Goal: Transaction & Acquisition: Book appointment/travel/reservation

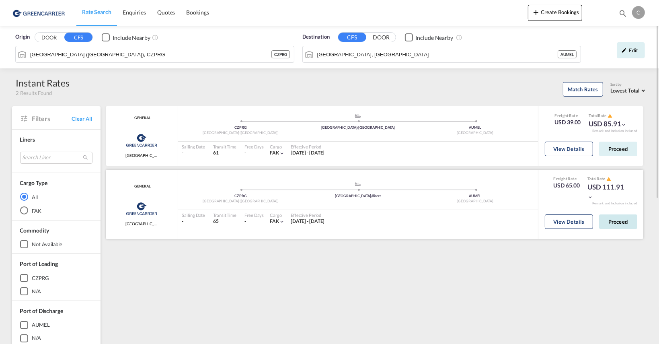
click at [622, 221] on button "Proceed" at bounding box center [618, 221] width 38 height 14
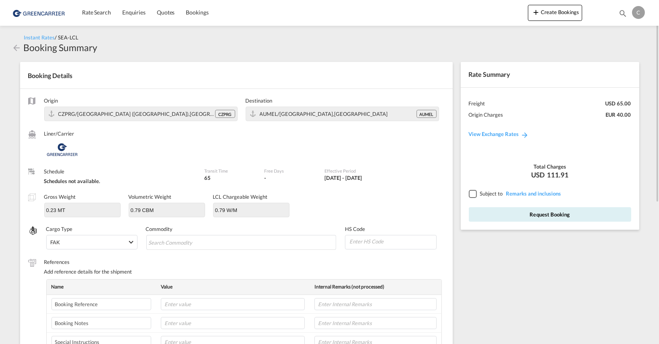
click at [470, 192] on div at bounding box center [472, 193] width 7 height 7
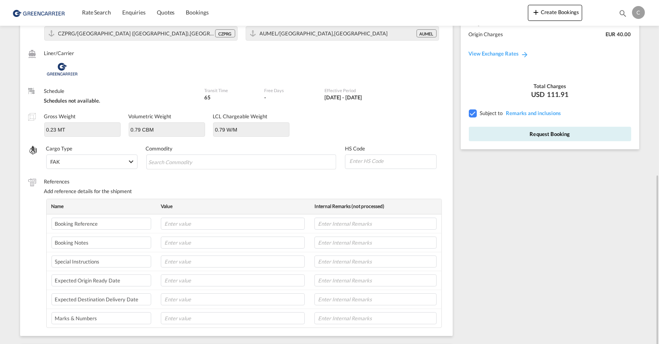
scroll to position [161, 0]
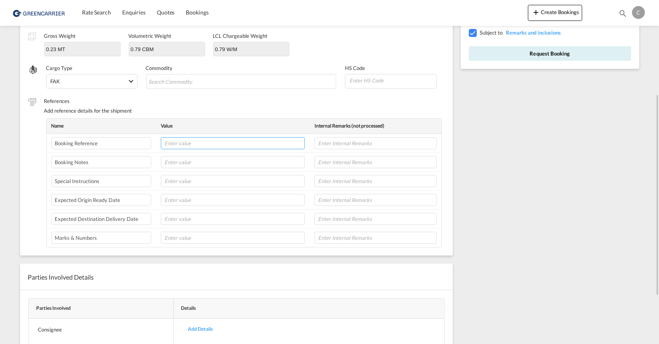
click at [206, 144] on input "text" at bounding box center [233, 143] width 144 height 12
paste input "GBR-072139"
type input "GBR-072139"
click at [191, 199] on input "text" at bounding box center [233, 200] width 144 height 12
click at [190, 197] on input "text" at bounding box center [233, 200] width 144 height 12
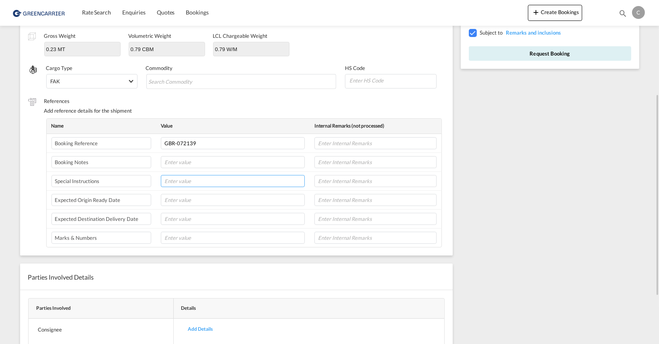
click at [203, 177] on input "text" at bounding box center [233, 181] width 144 height 12
type input "[DATE]"
drag, startPoint x: 203, startPoint y: 180, endPoint x: 162, endPoint y: 181, distance: 41.4
click at [162, 181] on input "[DATE]" at bounding box center [233, 181] width 144 height 12
click at [183, 201] on input "text" at bounding box center [233, 200] width 144 height 12
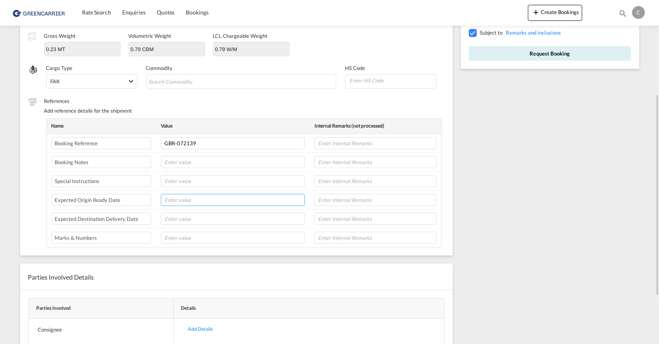
click at [183, 201] on input "text" at bounding box center [233, 200] width 144 height 12
paste input "[DATE]"
type input "[DATE]"
click at [182, 213] on input "text" at bounding box center [233, 219] width 144 height 12
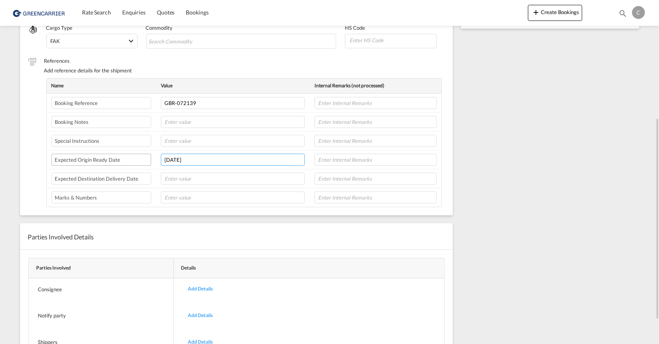
click at [131, 156] on tr "Expected Origin Ready Date [DATE]" at bounding box center [244, 159] width 395 height 19
click at [182, 176] on input "text" at bounding box center [233, 178] width 144 height 12
paste input "[DATE]"
type input "[DATE]"
click at [193, 198] on input "text" at bounding box center [233, 197] width 144 height 12
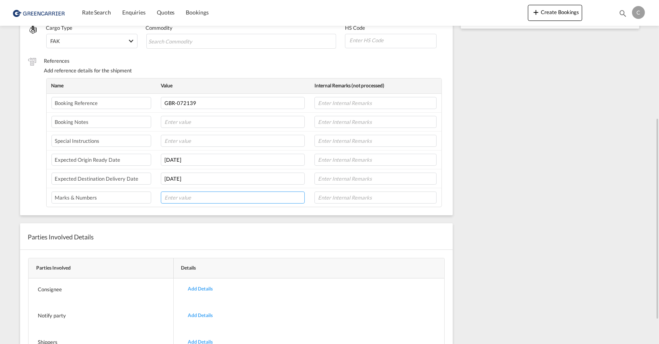
paste input "GBR-072139 9172139"
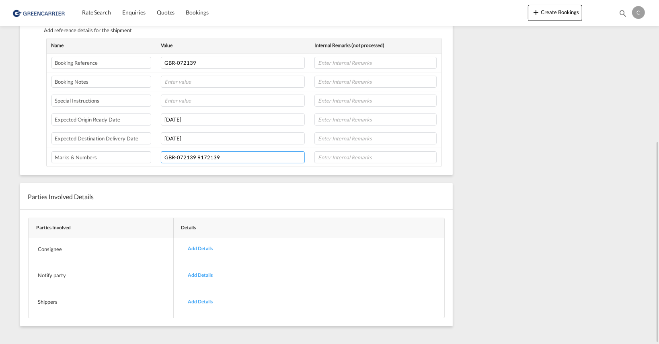
type input "GBR-072139 9172139"
click at [190, 244] on div "Add Details" at bounding box center [200, 248] width 37 height 19
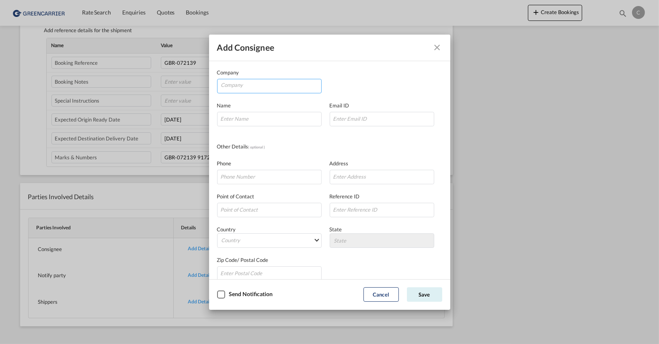
click at [259, 85] on input "Company" at bounding box center [271, 85] width 100 height 12
type input "K"
click at [258, 123] on input "Company Name Email ..." at bounding box center [269, 119] width 104 height 14
click at [234, 81] on input "LogikFreight" at bounding box center [271, 85] width 100 height 12
click at [273, 88] on input "Logik Freight" at bounding box center [271, 85] width 100 height 12
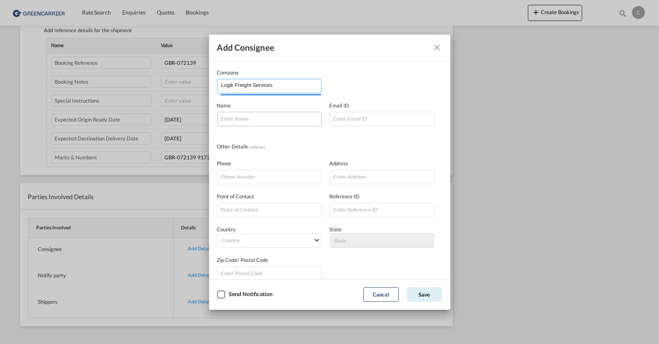
type input "Logik Freight Services"
click at [249, 114] on input "Company Name Email ..." at bounding box center [269, 119] width 104 height 14
type input "[PERSON_NAME]"
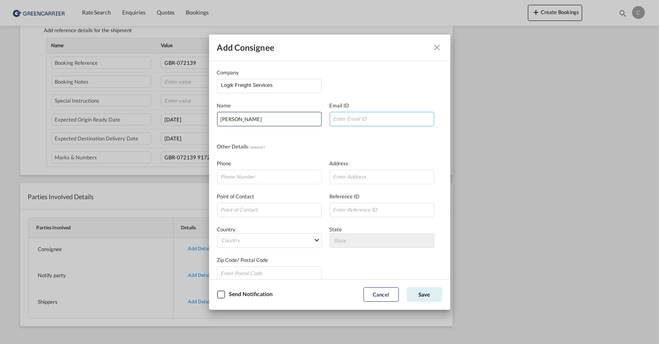
click at [362, 122] on input "Company Name Email ..." at bounding box center [382, 119] width 104 height 14
click at [346, 115] on input "Company Name Email ..." at bounding box center [382, 119] width 104 height 14
paste input "GBR-072139 9172139"
paste input "[EMAIL_ADDRESS][DOMAIN_NAME]"
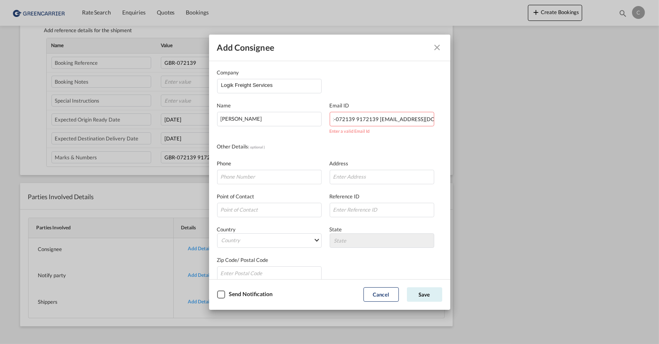
click at [393, 119] on input "GBR-072139 9172139 [EMAIL_ADDRESS][DOMAIN_NAME]" at bounding box center [382, 119] width 104 height 14
paste input "Company Name Email ..."
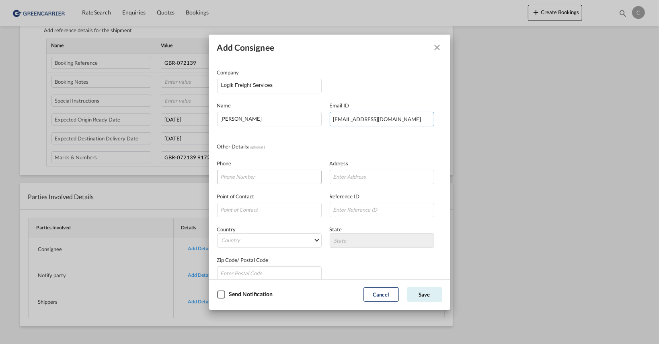
type input "[EMAIL_ADDRESS][DOMAIN_NAME]"
click at [268, 170] on input "Company Name Email ..." at bounding box center [269, 177] width 104 height 14
type input "[PHONE_NUMBER]"
click at [362, 174] on input "Company Name Email ..." at bounding box center [382, 177] width 104 height 14
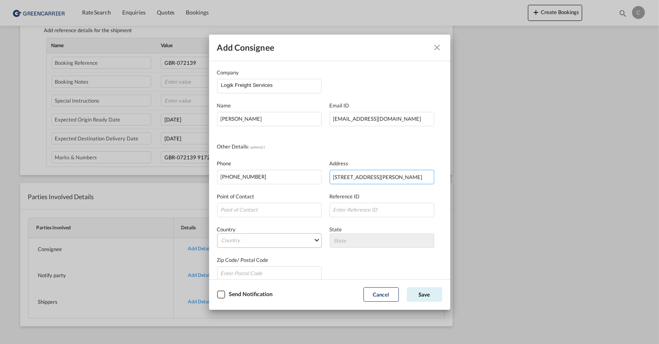
type input "[STREET_ADDRESS][PERSON_NAME]"
click at [237, 238] on md-select "Country [GEOGRAPHIC_DATA] [GEOGRAPHIC_DATA] [GEOGRAPHIC_DATA] [US_STATE] [GEOGR…" at bounding box center [269, 240] width 104 height 14
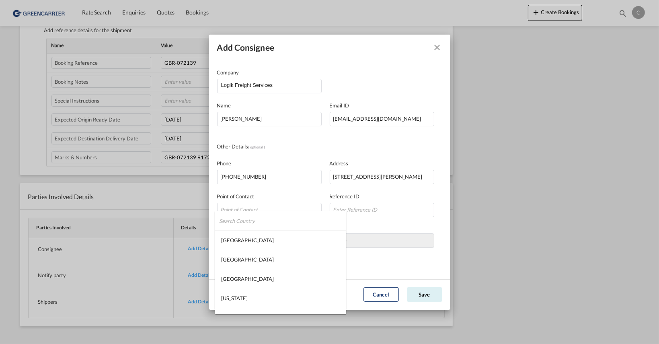
type md-option "[GEOGRAPHIC_DATA]"
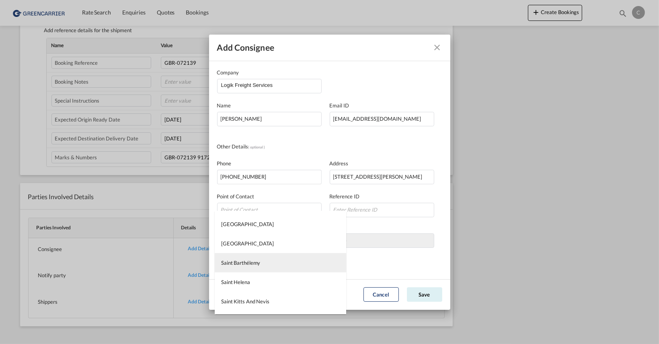
type md-option "Saint Barthélemy"
click at [274, 260] on md-option "[GEOGRAPHIC_DATA]" at bounding box center [280, 262] width 131 height 19
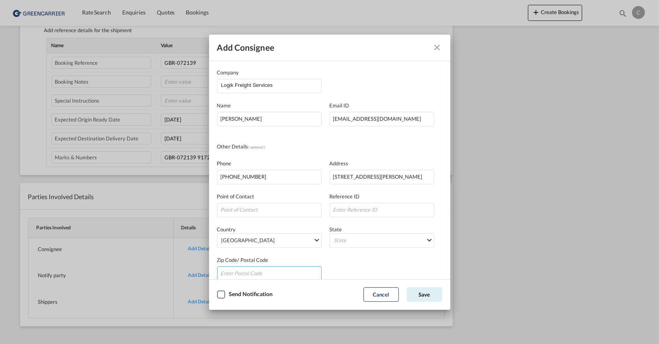
click at [260, 272] on input "Company Name Email ..." at bounding box center [269, 273] width 104 height 14
type input "3000"
click at [373, 239] on md-select "State [GEOGRAPHIC_DATA] [GEOGRAPHIC_DATA] [GEOGRAPHIC_DATA] [GEOGRAPHIC_DATA] […" at bounding box center [382, 240] width 104 height 14
type md-option "[GEOGRAPHIC_DATA]"
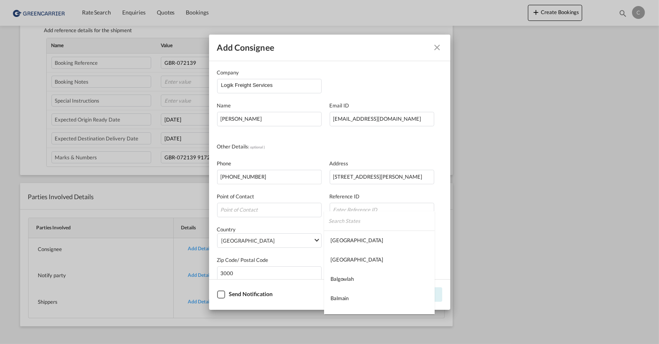
scroll to position [518, 0]
type md-option "Victoria"
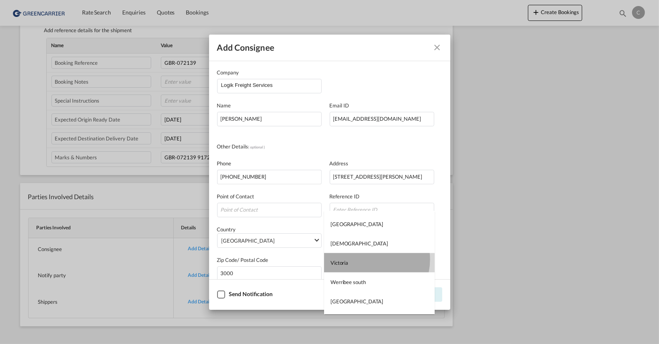
click at [369, 259] on md-option "Victoria" at bounding box center [379, 262] width 111 height 19
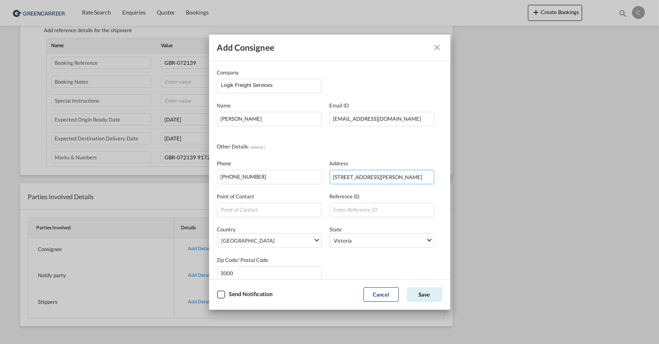
scroll to position [0, 24]
drag, startPoint x: 420, startPoint y: 176, endPoint x: 491, endPoint y: 177, distance: 71.1
click at [491, 177] on div "Add consignee Company Logik Freight Services Name [PERSON_NAME] Email ID [EMAIL…" at bounding box center [329, 172] width 659 height 344
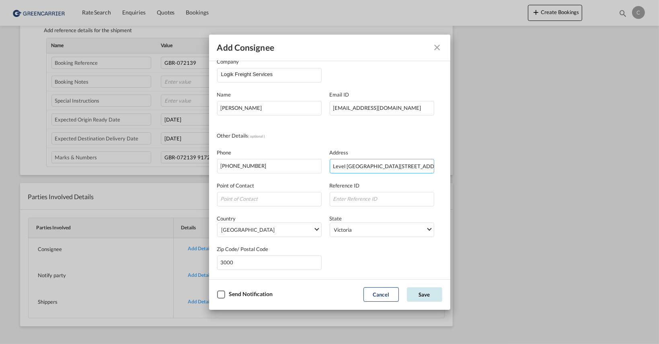
type input "Level [GEOGRAPHIC_DATA][STREET_ADDRESS][PERSON_NAME]"
click at [429, 297] on button "Save" at bounding box center [424, 294] width 35 height 14
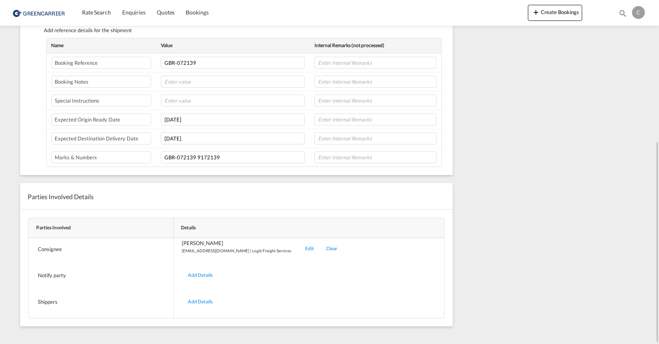
click at [201, 271] on div "Add Details" at bounding box center [200, 275] width 37 height 19
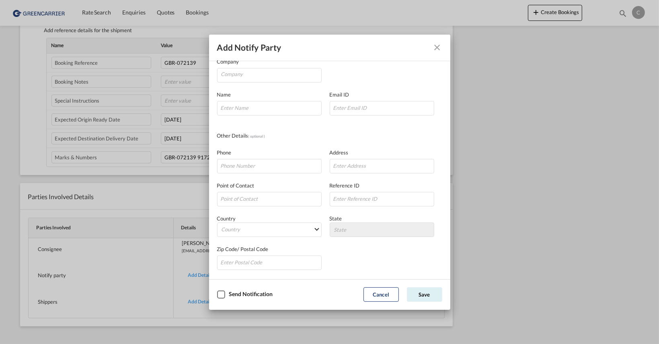
scroll to position [0, 0]
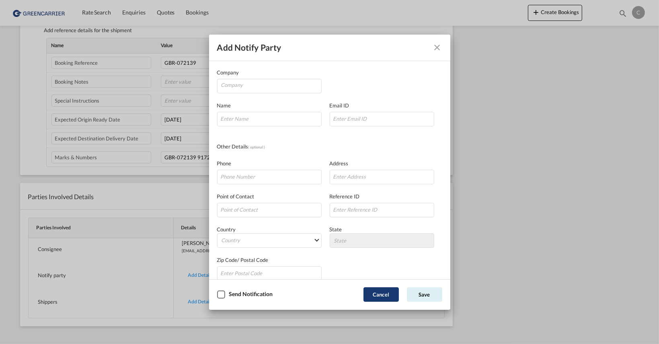
click at [376, 291] on button "Cancel" at bounding box center [380, 294] width 35 height 14
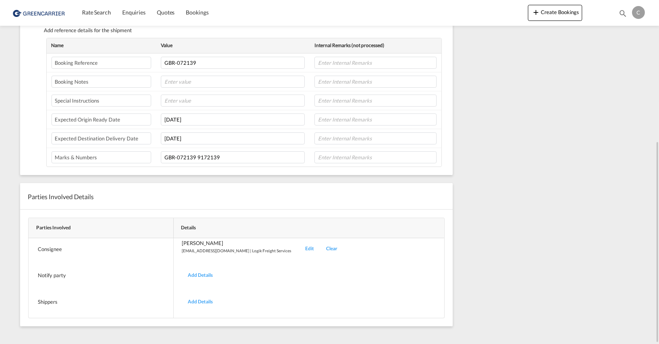
click at [205, 270] on div "Add Details" at bounding box center [200, 275] width 37 height 19
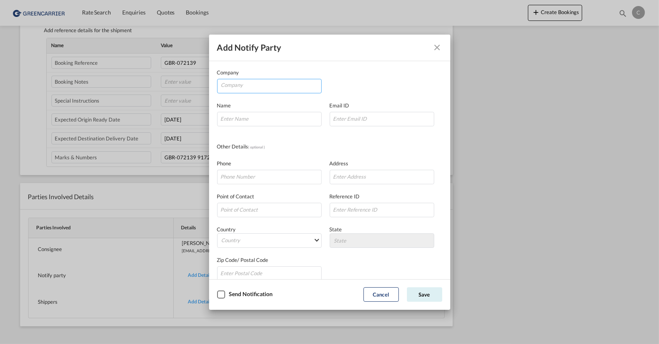
click at [238, 92] on md-autocomplete-wrap "Company Name Email ..." at bounding box center [271, 87] width 100 height 16
click at [240, 88] on input "Company" at bounding box center [271, 85] width 100 height 12
type input "O"
type input "Logik Freight Services"
click at [251, 120] on input "Company Name Email ..." at bounding box center [269, 119] width 104 height 14
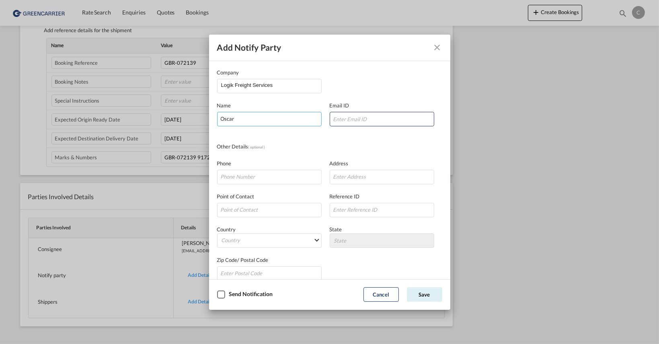
click at [251, 120] on input "Oscar" at bounding box center [269, 119] width 104 height 14
type input "[PERSON_NAME]"
click at [352, 113] on input "Company Name Email ..." at bounding box center [382, 119] width 104 height 14
paste input "[EMAIL_ADDRESS][DOMAIN_NAME]"
type input "[EMAIL_ADDRESS][DOMAIN_NAME]"
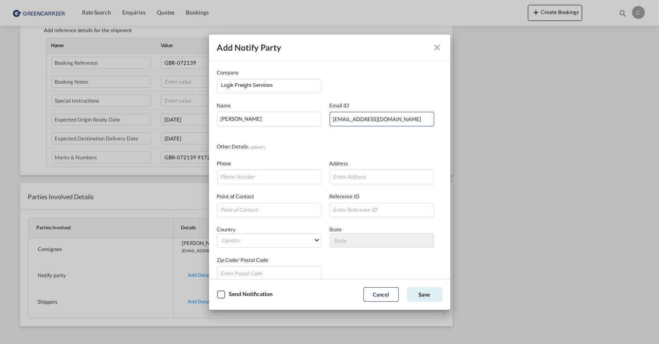
click at [276, 164] on div "Phone" at bounding box center [273, 171] width 113 height 25
click at [270, 176] on input "Company Name Email ..." at bounding box center [269, 177] width 104 height 14
type input "[PHONE_NUMBER]"
click at [351, 176] on input "Company Name Email ..." at bounding box center [382, 177] width 104 height 14
click at [352, 176] on input "Company Name Email ..." at bounding box center [382, 177] width 104 height 14
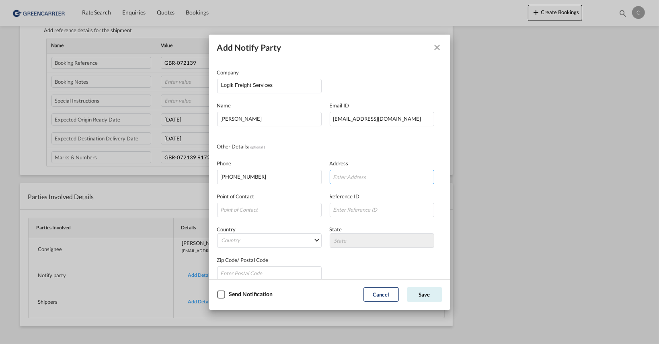
click at [352, 176] on input "Company Name Email ..." at bounding box center [382, 177] width 104 height 14
type input "Level [GEOGRAPHIC_DATA][STREET_ADDRESS][PERSON_NAME]"
click at [241, 241] on md-select "Country [GEOGRAPHIC_DATA] [GEOGRAPHIC_DATA] [GEOGRAPHIC_DATA] [US_STATE] [GEOGR…" at bounding box center [269, 240] width 104 height 14
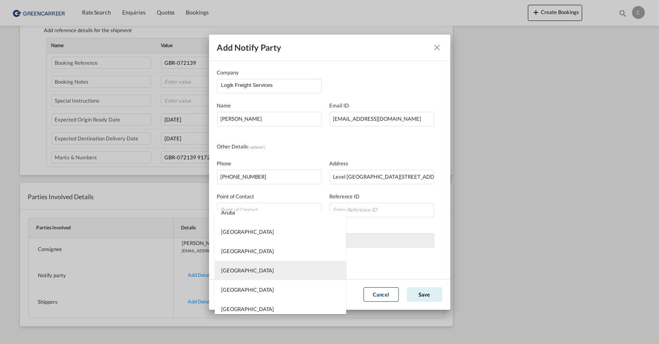
scroll to position [241, 0]
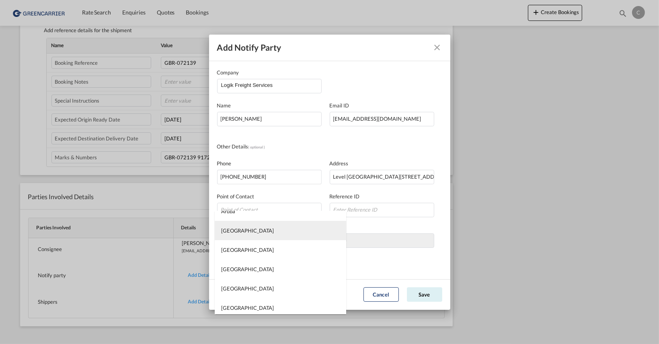
click at [247, 233] on md-option "[GEOGRAPHIC_DATA]" at bounding box center [280, 230] width 131 height 19
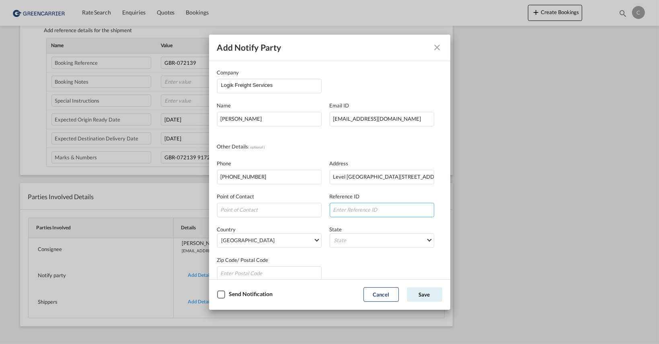
click at [346, 208] on input "Company Name Email ..." at bounding box center [382, 210] width 104 height 14
click at [390, 243] on md-select "State [GEOGRAPHIC_DATA] [GEOGRAPHIC_DATA] [GEOGRAPHIC_DATA] [GEOGRAPHIC_DATA] […" at bounding box center [382, 240] width 104 height 14
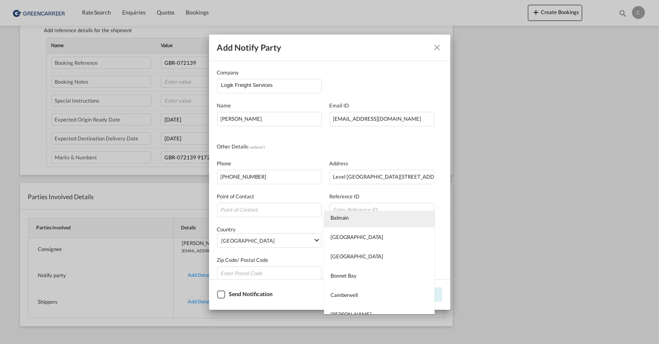
type md-option "[GEOGRAPHIC_DATA]"
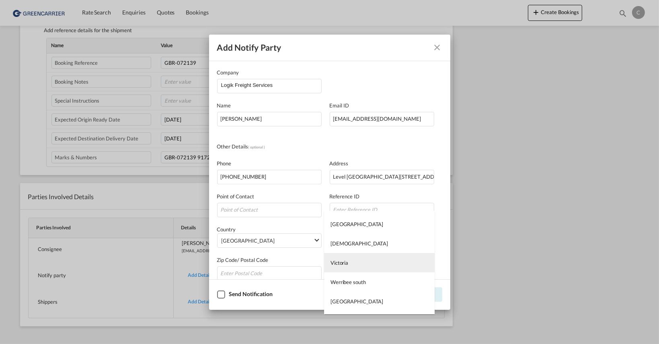
type md-option "Victoria"
click at [351, 261] on md-option "Victoria" at bounding box center [379, 262] width 111 height 19
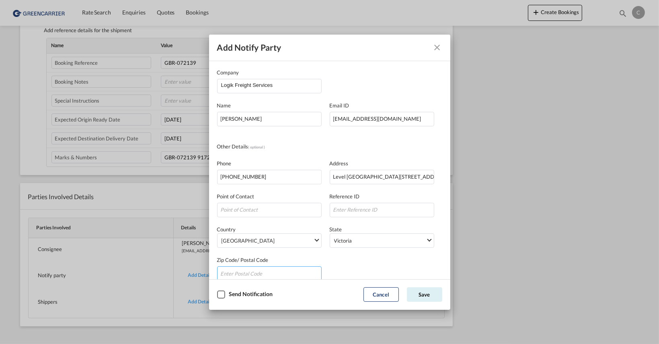
click at [268, 268] on input "Company Name Email ..." at bounding box center [269, 273] width 104 height 14
type input "3000"
click at [438, 291] on button "Save" at bounding box center [424, 294] width 35 height 14
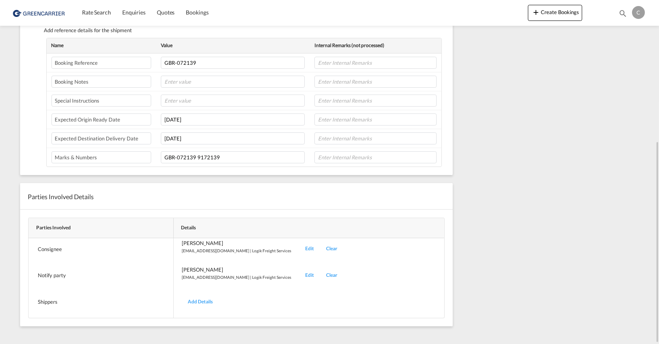
click at [200, 295] on div "Add Details" at bounding box center [200, 301] width 37 height 19
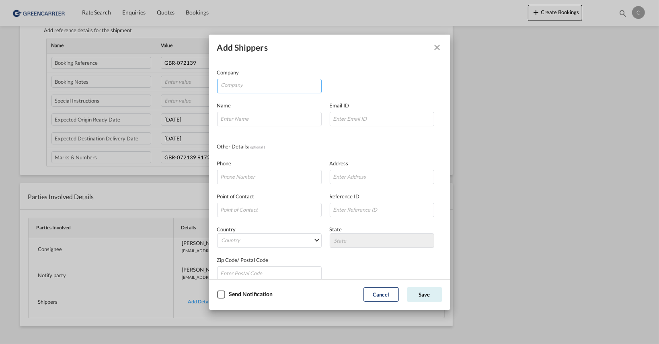
click at [233, 84] on input "Company" at bounding box center [271, 85] width 100 height 12
type input "GE International Forwarding"
type input "[PERSON_NAME]"
type input "[EMAIL_ADDRESS][DOMAIN_NAME]"
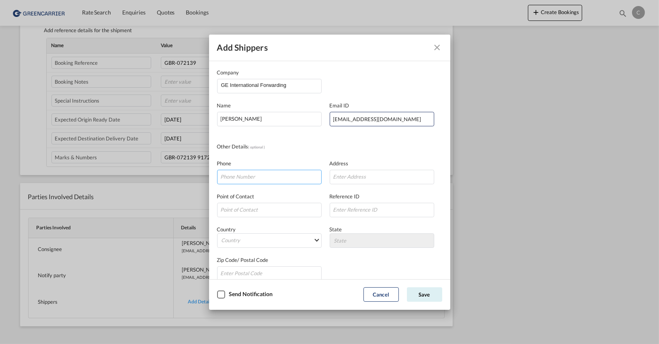
click at [295, 176] on input "Company Name Email ..." at bounding box center [269, 177] width 104 height 14
type input "[PHONE_NUMBER]"
click at [369, 173] on input "Company Name Email ..." at bounding box center [382, 177] width 104 height 14
type input "rohacova 14"
click at [283, 211] on input "Company Name Email ..." at bounding box center [269, 210] width 104 height 14
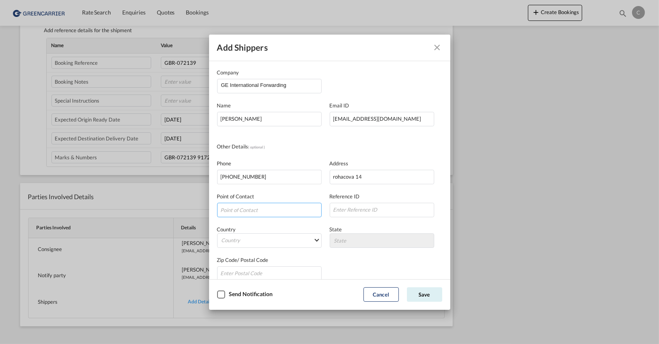
scroll to position [11, 0]
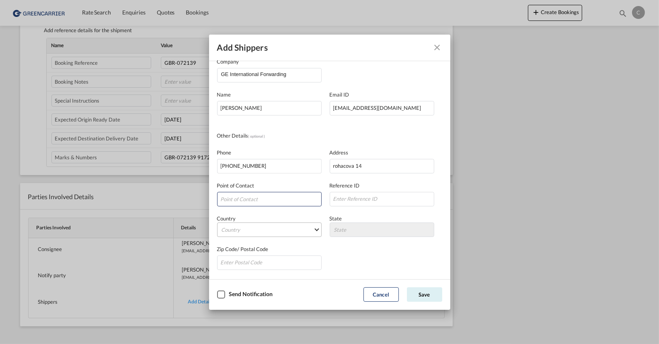
click at [284, 229] on md-select "Country [GEOGRAPHIC_DATA] [GEOGRAPHIC_DATA] [GEOGRAPHIC_DATA] [US_STATE] [GEOGR…" at bounding box center [269, 229] width 104 height 14
type md-option "[GEOGRAPHIC_DATA]"
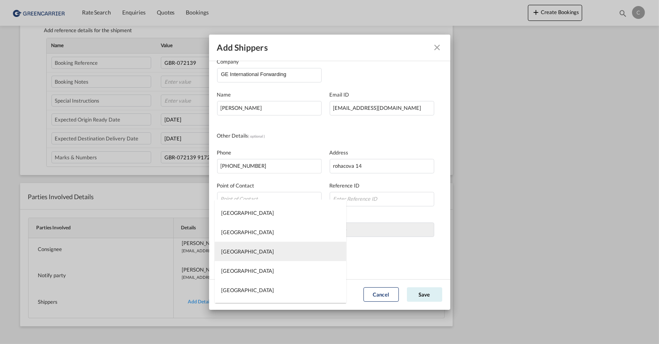
type md-option "[GEOGRAPHIC_DATA]"
click at [260, 252] on md-option "[GEOGRAPHIC_DATA]" at bounding box center [280, 251] width 131 height 19
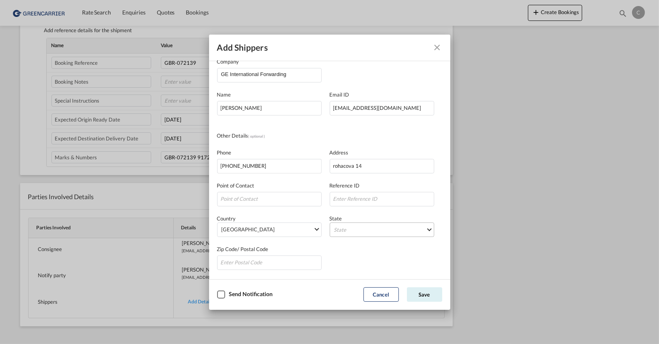
click at [376, 231] on md-select "State Central Bohemian Frycovice Jihocesky Kraj Jihochesky Jihomoravsky Karlova…" at bounding box center [382, 229] width 104 height 14
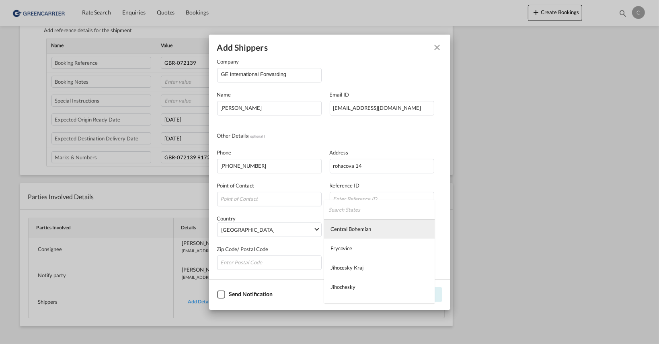
type md-option "Central Bohemian"
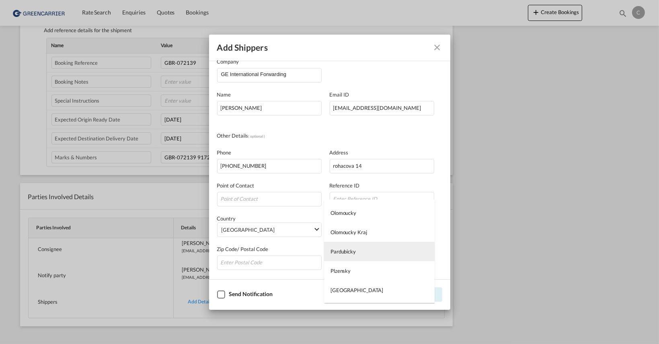
type md-option "Pardubicky"
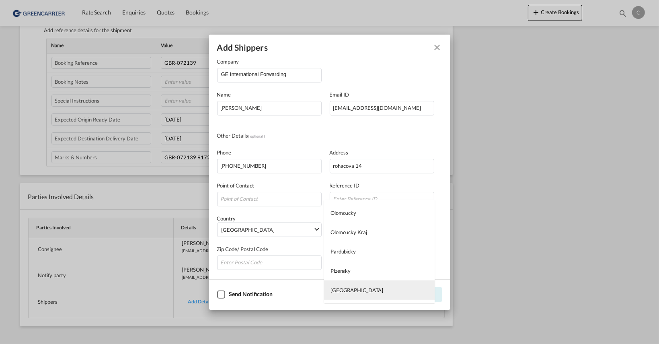
type md-option "[GEOGRAPHIC_DATA]"
click at [342, 285] on md-option "[GEOGRAPHIC_DATA]" at bounding box center [379, 289] width 111 height 19
click at [255, 256] on input "Company Name Email ..." at bounding box center [269, 262] width 104 height 14
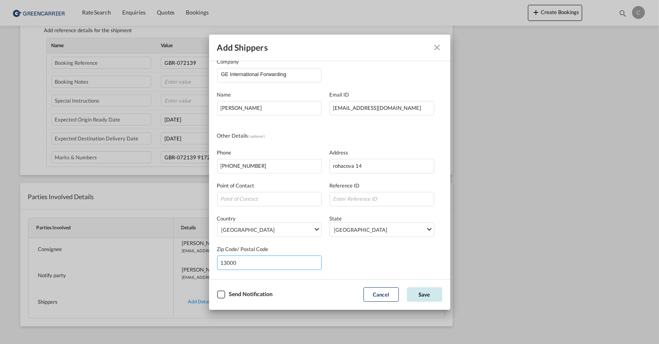
type input "13000"
click at [419, 292] on button "Save" at bounding box center [424, 294] width 35 height 14
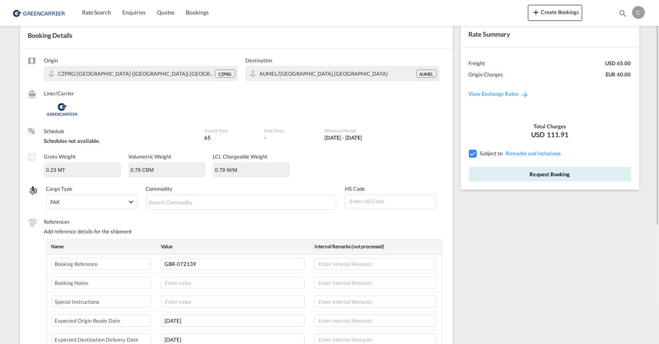
scroll to position [0, 0]
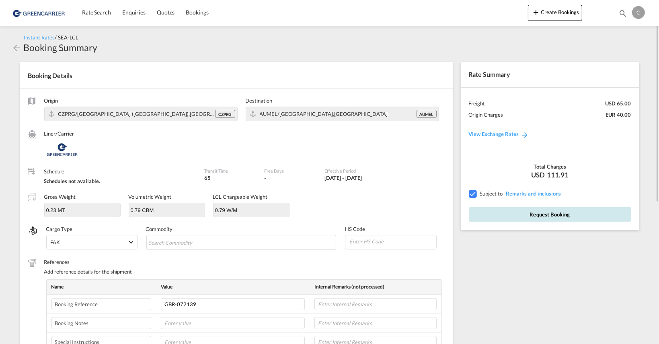
click at [532, 215] on button "Request Booking" at bounding box center [550, 214] width 162 height 14
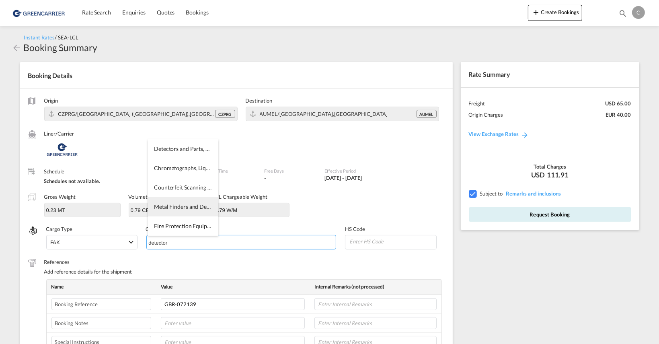
type input "detector"
click at [192, 205] on span "Metal Finders and Detectors, Pipe Locators, etc." at bounding box center [212, 206] width 117 height 7
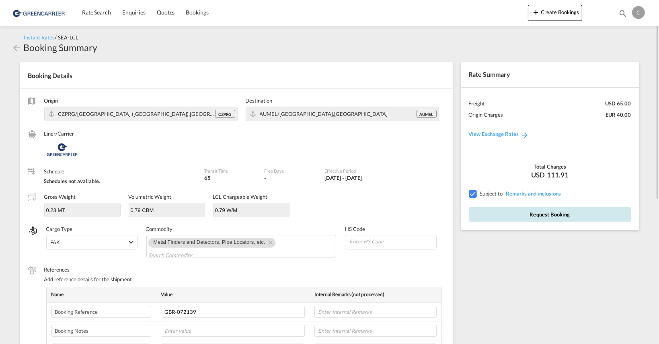
click at [567, 213] on button "Request Booking" at bounding box center [550, 214] width 162 height 14
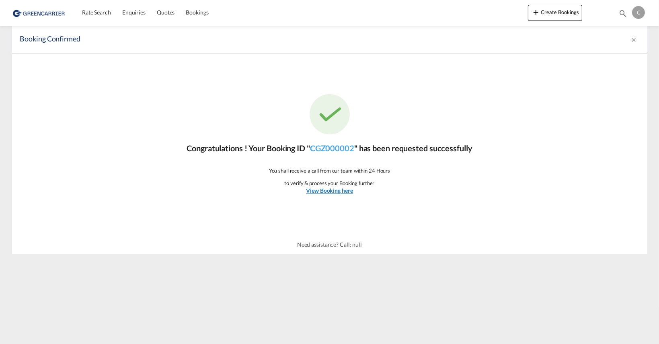
click at [329, 190] on u "View Booking here" at bounding box center [329, 190] width 47 height 7
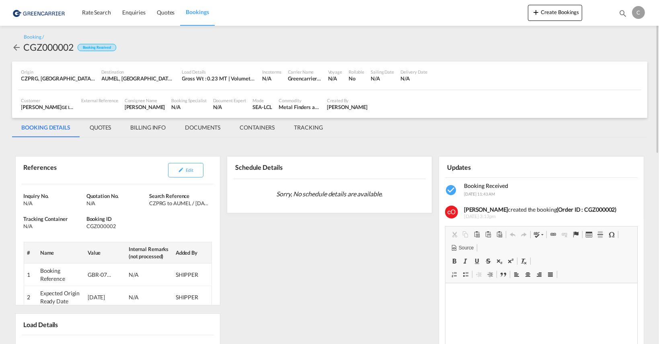
click at [107, 125] on md-tab-item "QUOTES" at bounding box center [100, 127] width 41 height 19
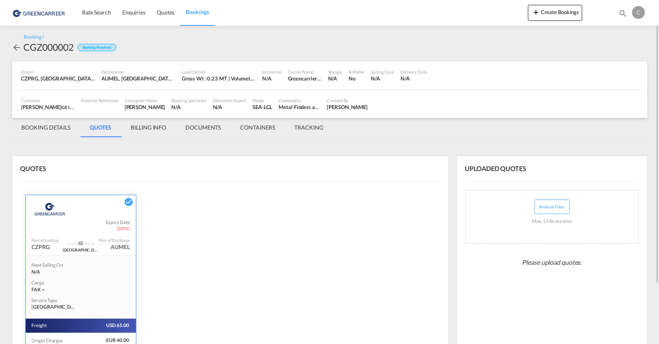
click at [150, 127] on md-tab-item "BILLING INFO" at bounding box center [148, 127] width 55 height 19
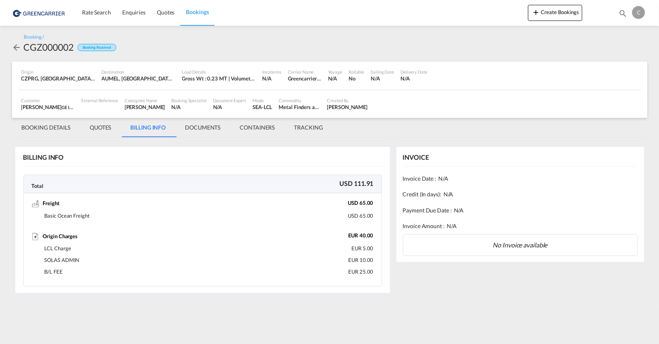
click at [216, 127] on md-tab-item "DOCUMENTS" at bounding box center [202, 127] width 55 height 19
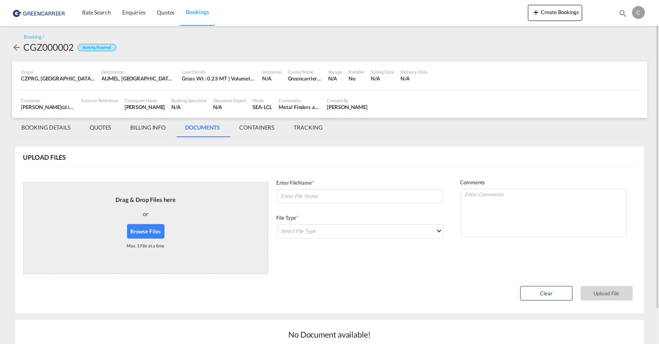
click at [257, 126] on md-tab-item "CONTAINERS" at bounding box center [256, 127] width 54 height 19
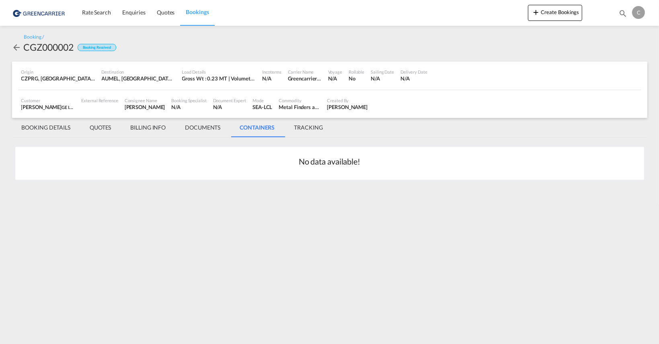
click at [47, 128] on md-tab-item "BOOKING DETAILS" at bounding box center [46, 127] width 68 height 19
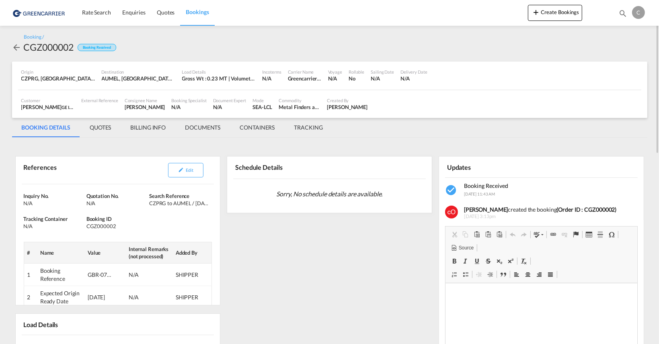
scroll to position [40, 0]
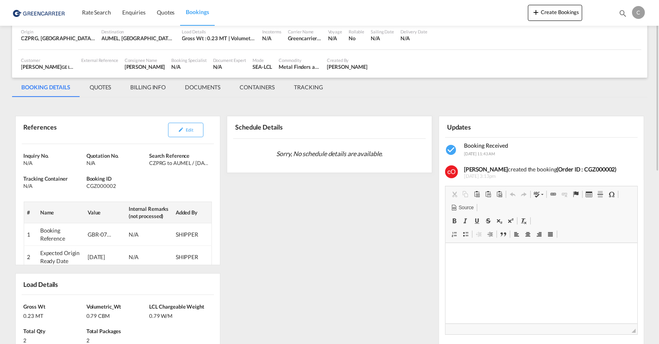
click at [98, 85] on md-tab-item "QUOTES" at bounding box center [100, 87] width 41 height 19
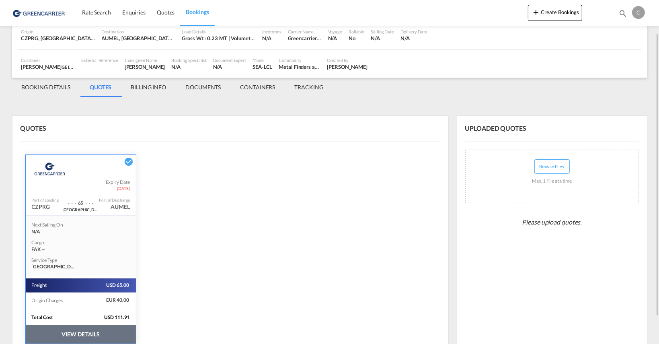
scroll to position [72, 0]
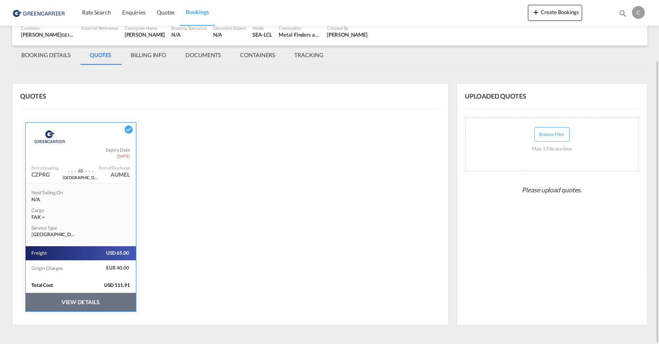
drag, startPoint x: 103, startPoint y: 268, endPoint x: 132, endPoint y: 268, distance: 28.9
click at [146, 267] on div "QUOTES Greencarrier Consolidators Expiry Date [DATE] Port of Loading CZPRG . . …" at bounding box center [230, 204] width 436 height 242
click at [108, 267] on span "EUR 40.00" at bounding box center [109, 267] width 39 height 7
click at [63, 300] on button "VIEW DETAILS" at bounding box center [81, 302] width 110 height 18
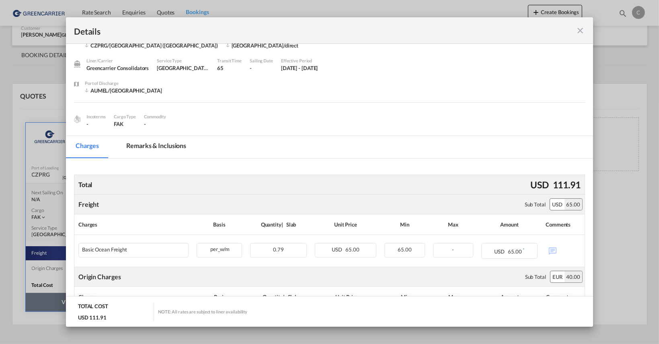
scroll to position [0, 0]
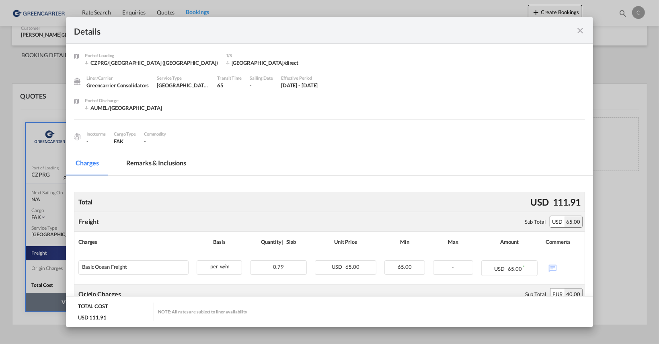
click at [134, 167] on md-tab-item "Remarks & Inclusions" at bounding box center [156, 164] width 79 height 22
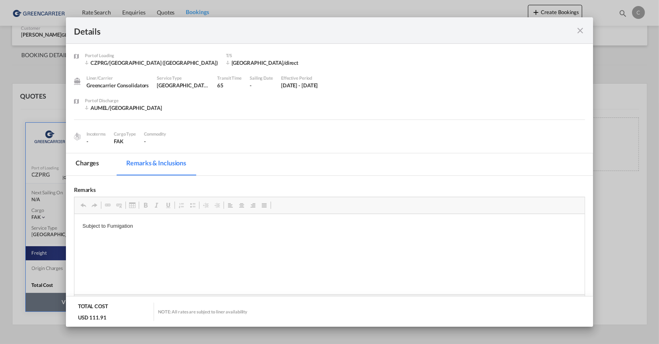
click at [582, 31] on md-icon "icon-close fg-AAA8AD m-0 cursor" at bounding box center [580, 31] width 10 height 10
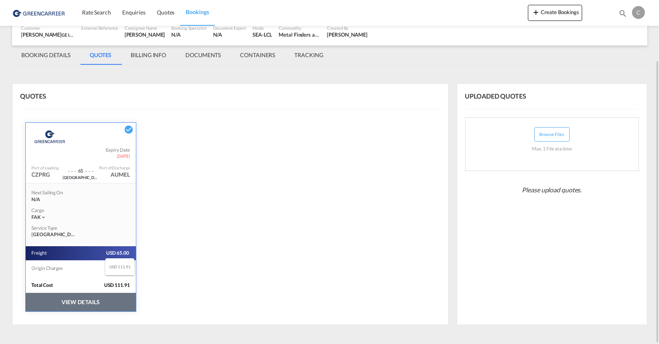
click at [114, 282] on span "USD 111.91" at bounding box center [119, 285] width 31 height 7
click at [113, 284] on span "USD 111.91" at bounding box center [119, 285] width 31 height 7
click at [33, 54] on md-tab-item "BOOKING DETAILS" at bounding box center [46, 54] width 68 height 19
